Goal: Task Accomplishment & Management: Manage account settings

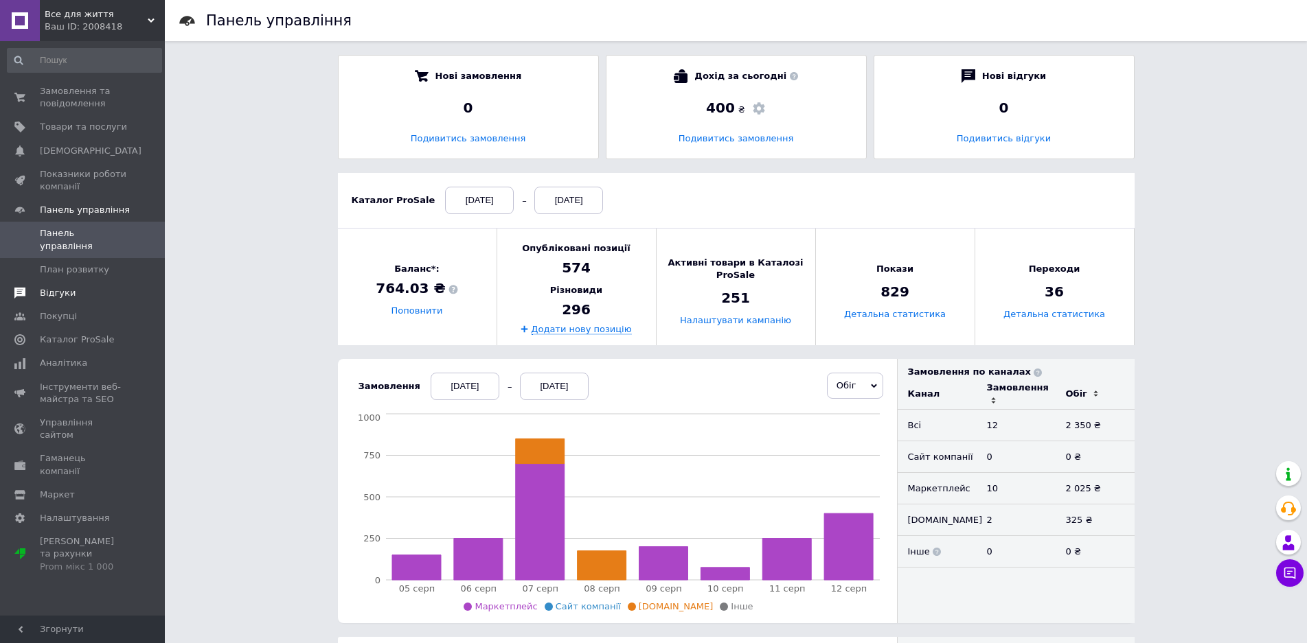
click at [65, 287] on span "Відгуки" at bounding box center [58, 293] width 36 height 12
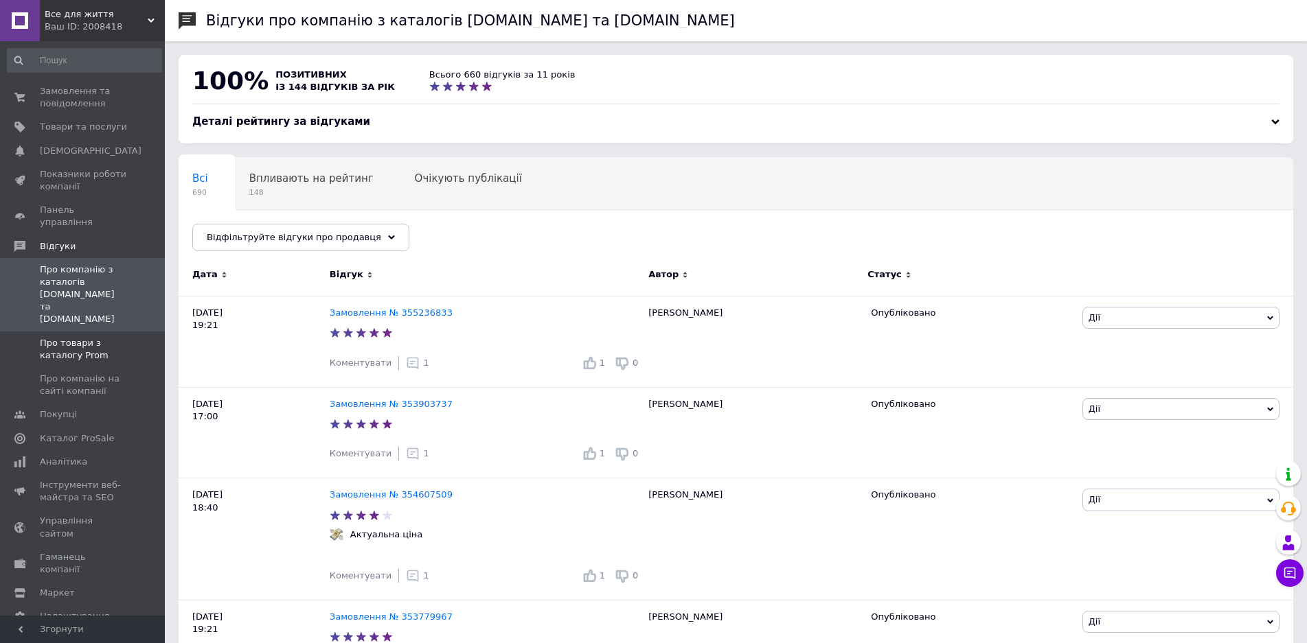
click at [74, 337] on span "Про товари з каталогу Prom" at bounding box center [83, 349] width 87 height 25
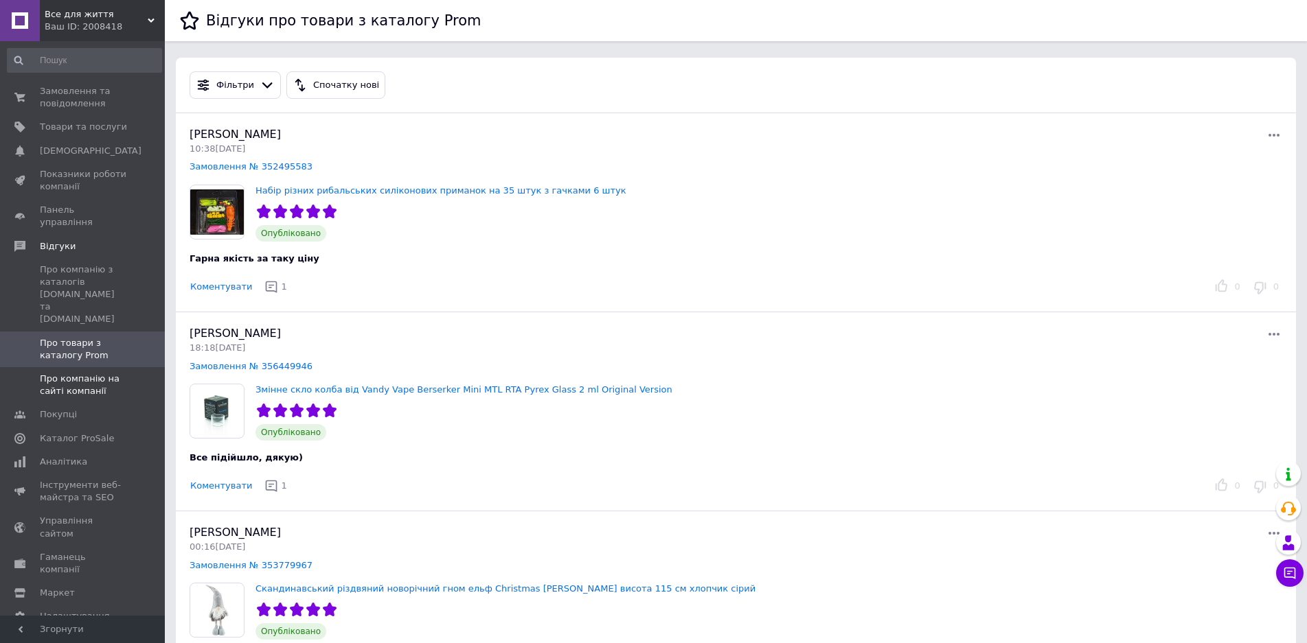
click at [87, 373] on span "Про компанію на сайті компанії" at bounding box center [83, 385] width 87 height 25
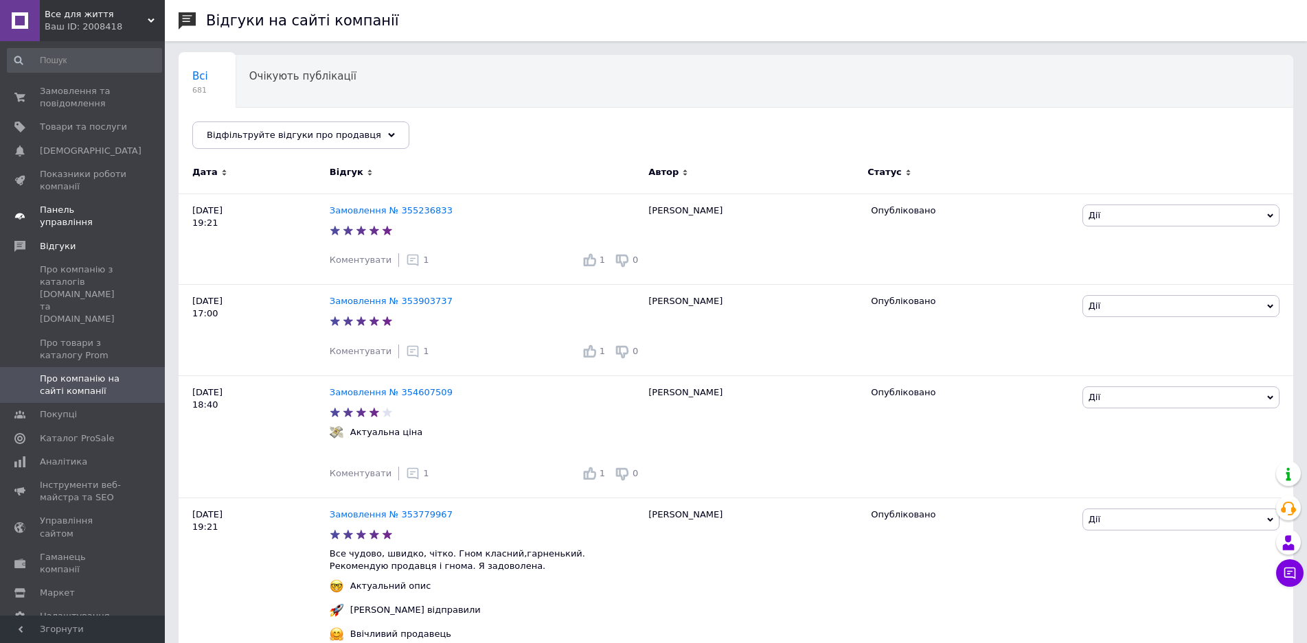
click at [100, 214] on span "Панель управління" at bounding box center [83, 216] width 87 height 25
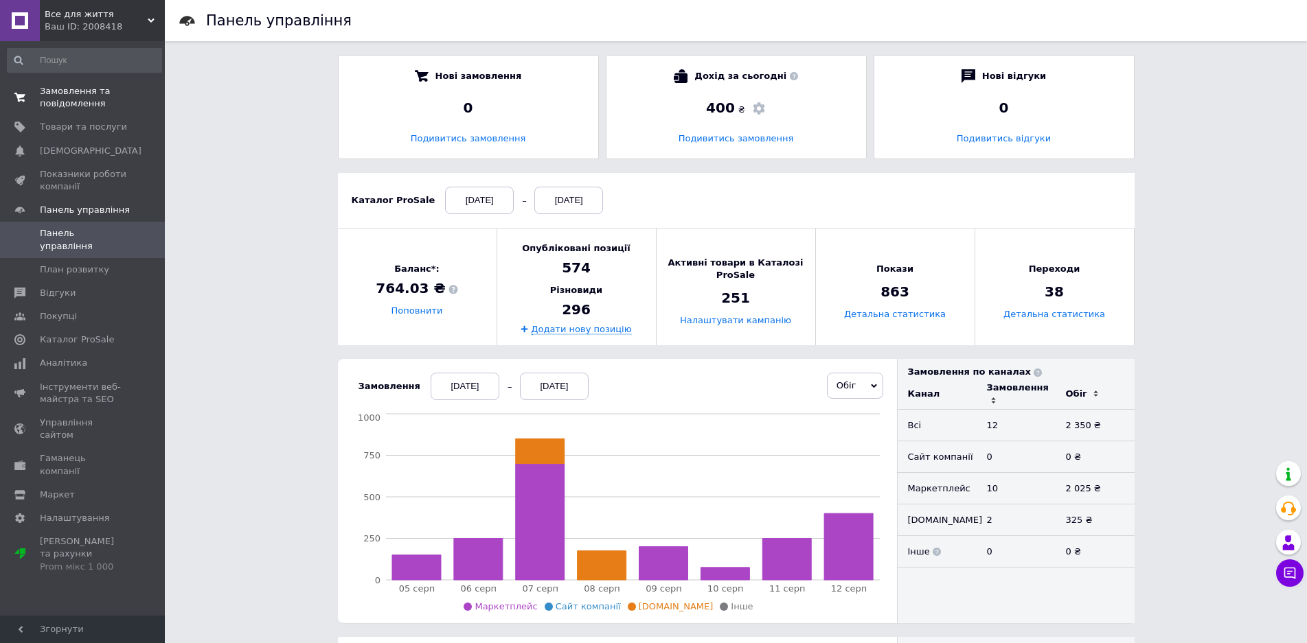
click at [79, 100] on span "Замовлення та повідомлення" at bounding box center [83, 97] width 87 height 25
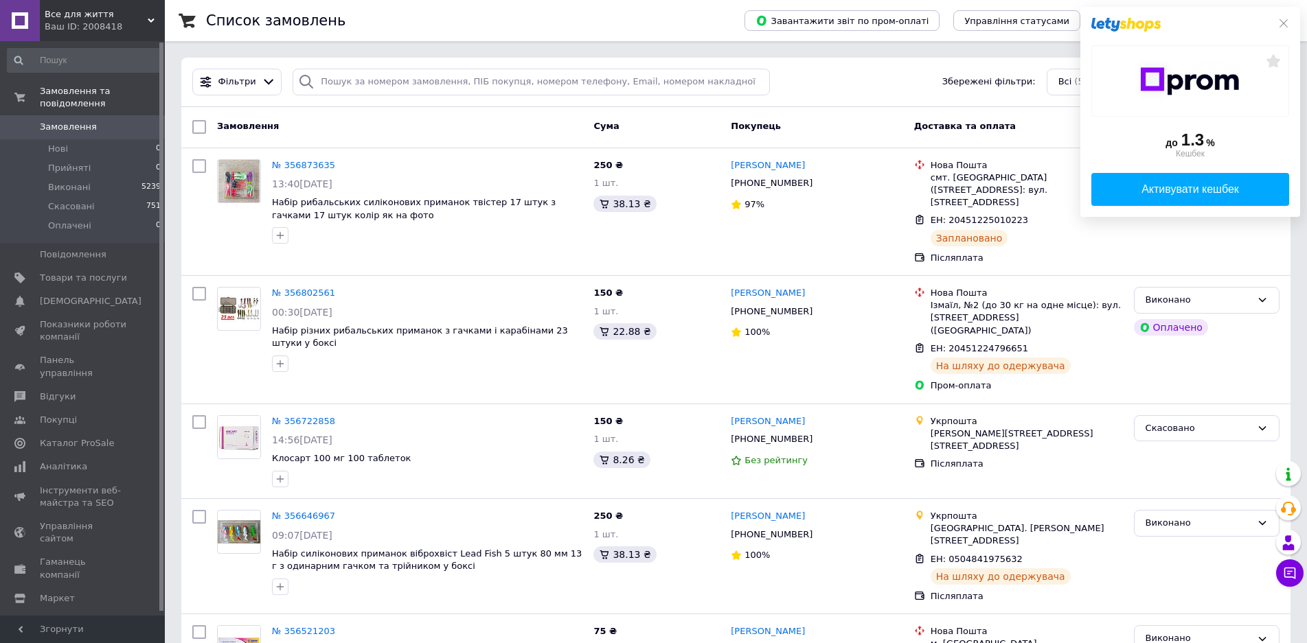
click at [1285, 12] on div "до 1.3 % Кешбек Активувати кешбек" at bounding box center [1190, 112] width 220 height 210
click at [1281, 18] on icon at bounding box center [1283, 23] width 11 height 11
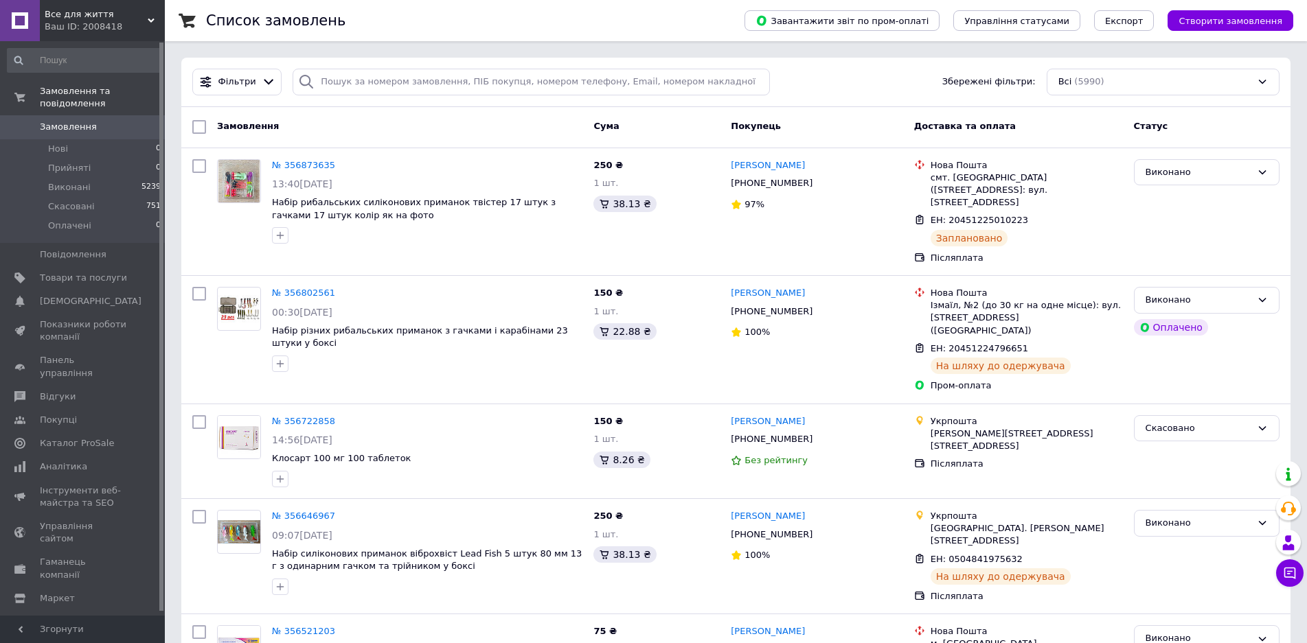
click at [711, 11] on div "Список замовлень" at bounding box center [461, 20] width 511 height 41
